Goal: Transaction & Acquisition: Purchase product/service

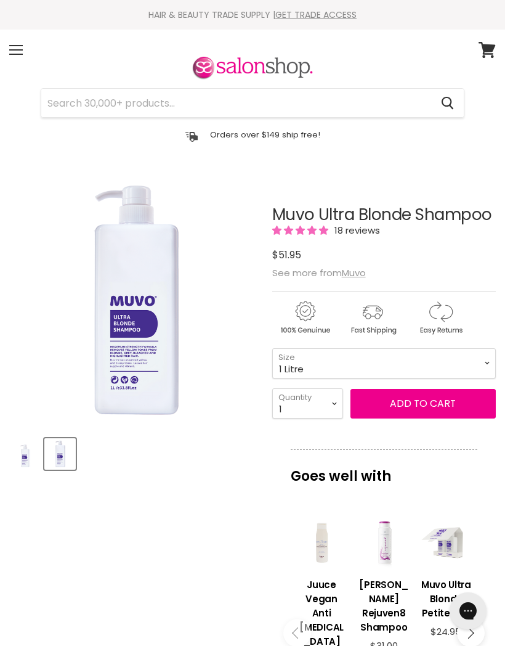
click at [17, 52] on div "Menu" at bounding box center [16, 50] width 26 height 28
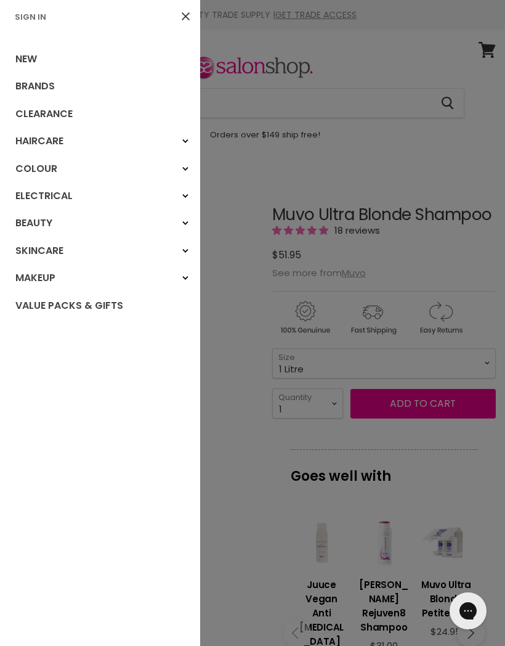
click at [34, 168] on link "Colour" at bounding box center [100, 168] width 200 height 27
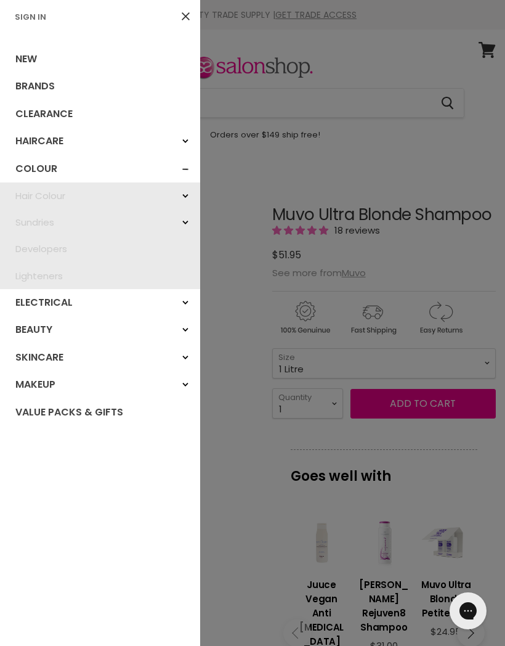
click at [30, 138] on link "Haircare" at bounding box center [100, 141] width 200 height 27
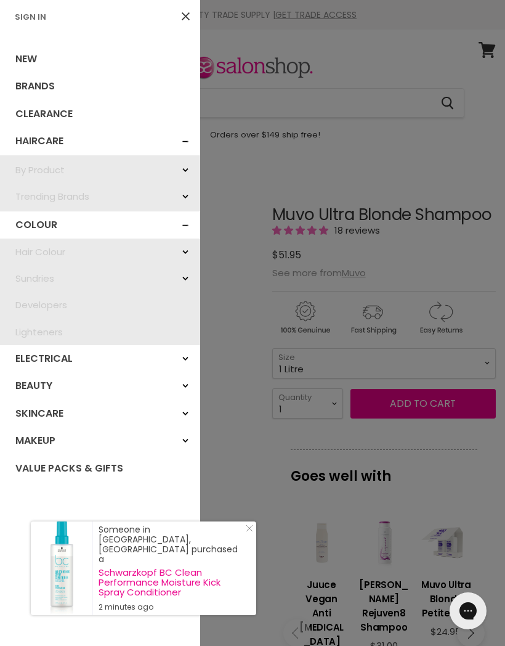
click at [32, 113] on link "Clearance" at bounding box center [100, 113] width 200 height 27
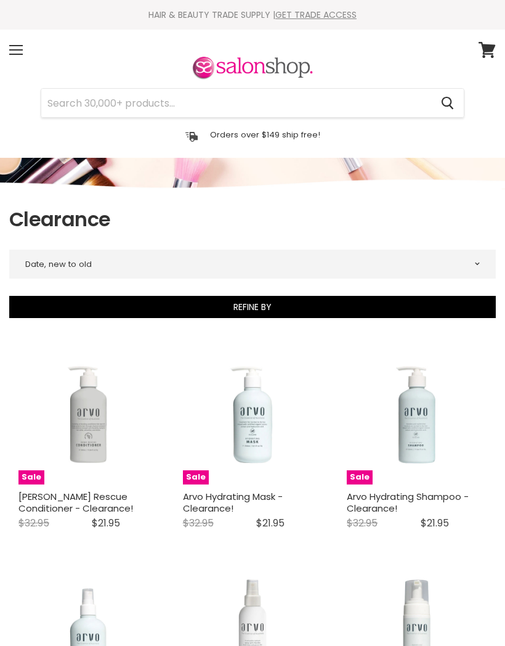
select select "created-descending"
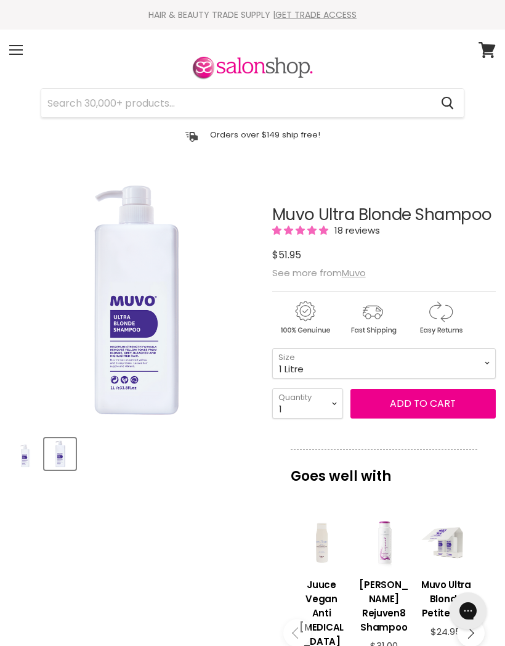
click at [19, 57] on div "Menu" at bounding box center [16, 50] width 26 height 28
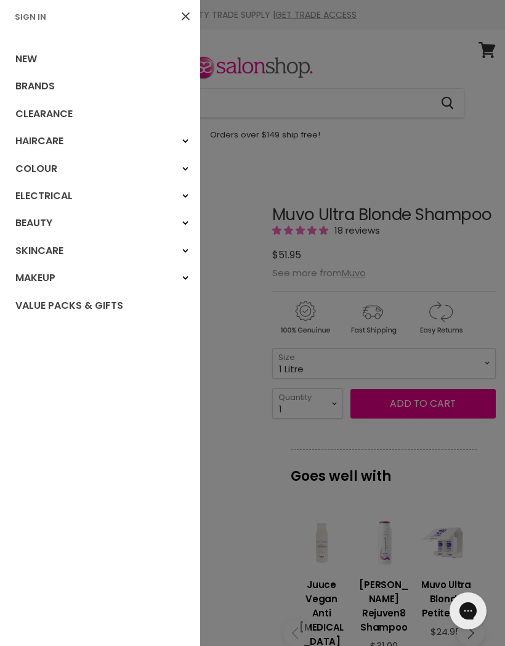
click at [31, 87] on link "Brands" at bounding box center [100, 86] width 200 height 27
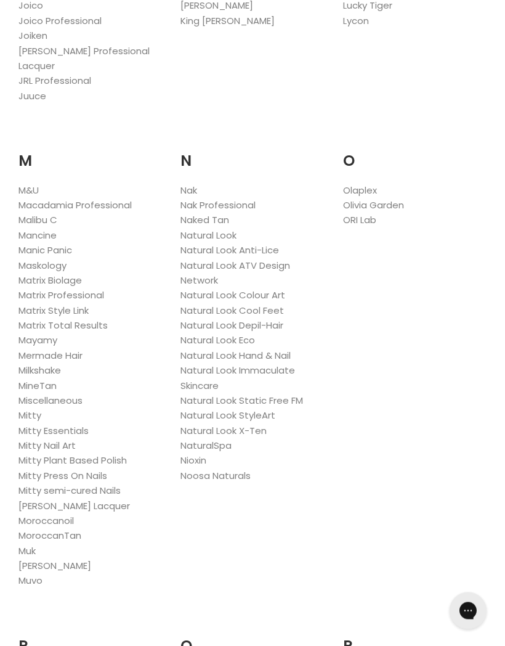
scroll to position [1448, 0]
click at [35, 574] on link "Muvo" at bounding box center [30, 580] width 24 height 13
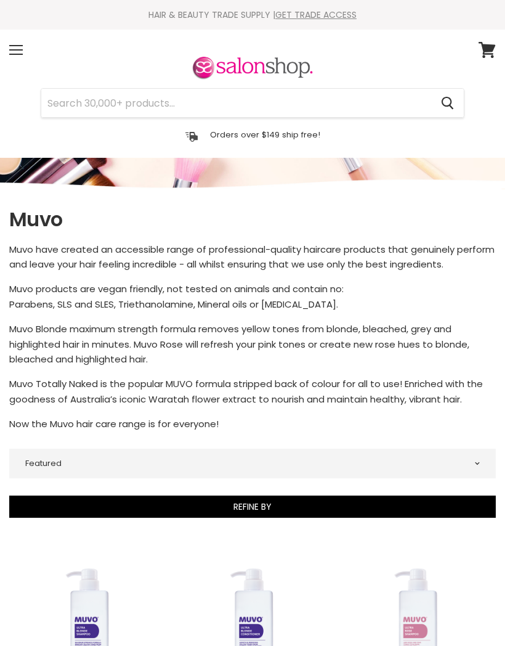
select select "manual"
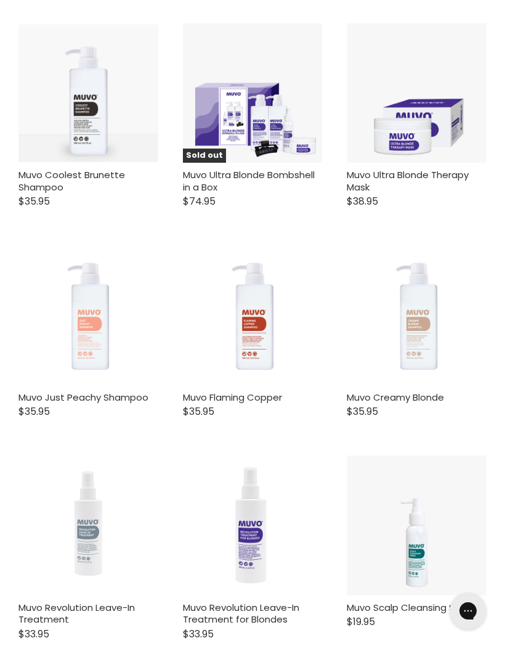
scroll to position [1619, 0]
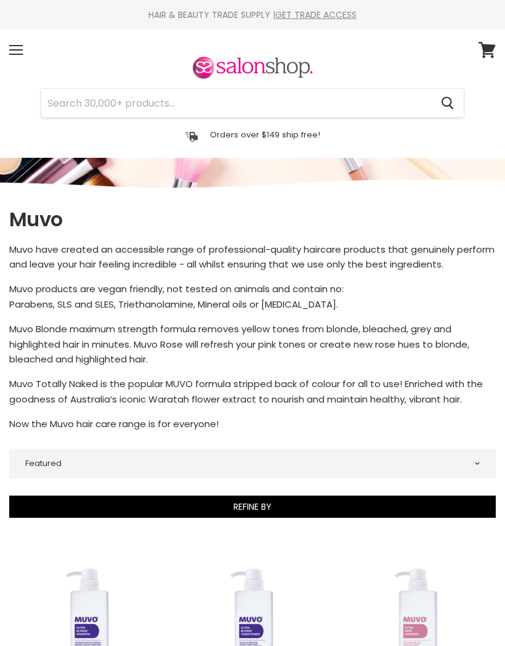
select select "manual"
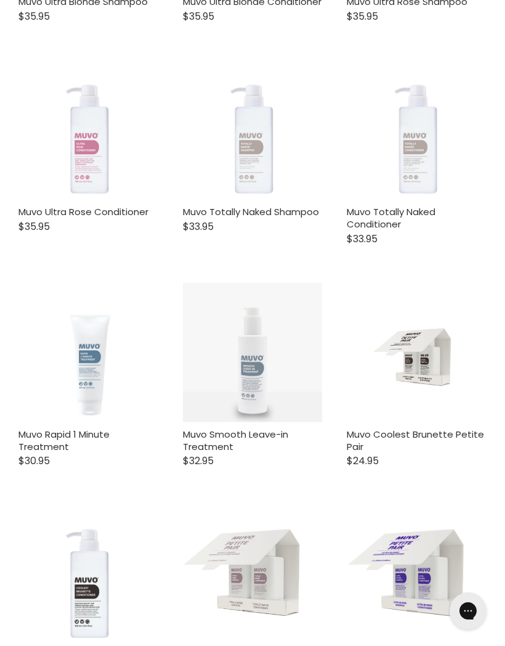
scroll to position [698, 0]
